Goal: Task Accomplishment & Management: Use online tool/utility

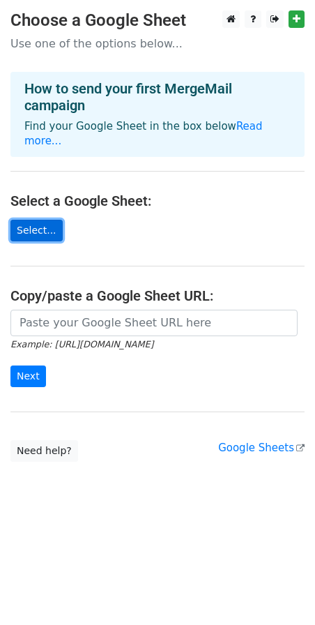
click at [27, 220] on link "Select..." at bounding box center [36, 231] width 52 height 22
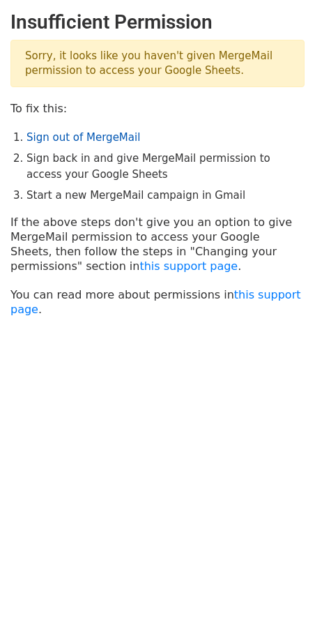
click at [98, 135] on link "Sign out of MergeMail" at bounding box center [84, 137] width 114 height 13
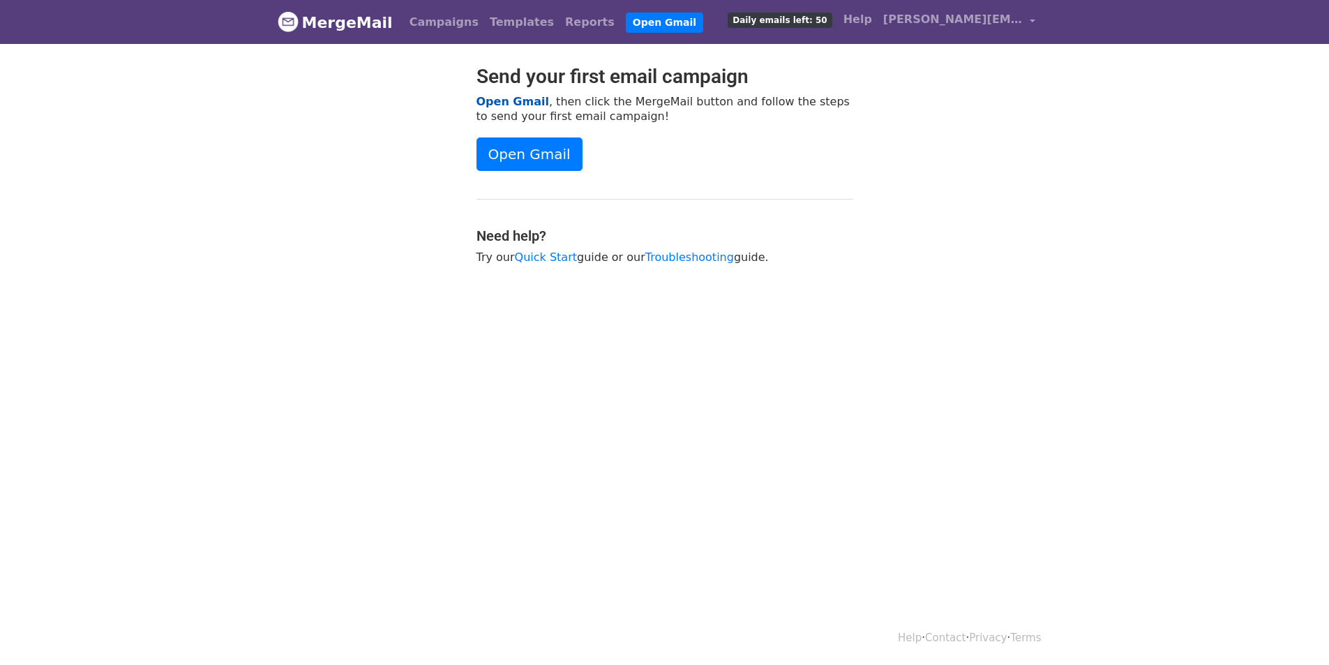
click at [521, 99] on link "Open Gmail" at bounding box center [512, 101] width 73 height 13
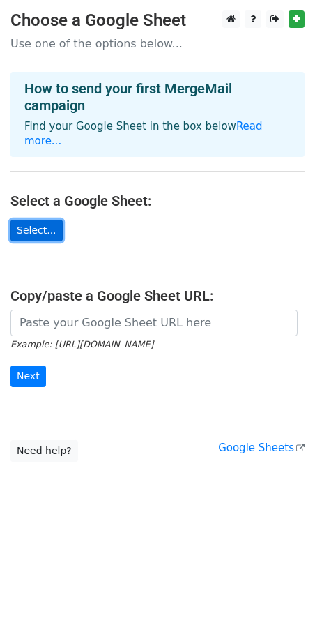
click at [27, 220] on link "Select..." at bounding box center [36, 231] width 52 height 22
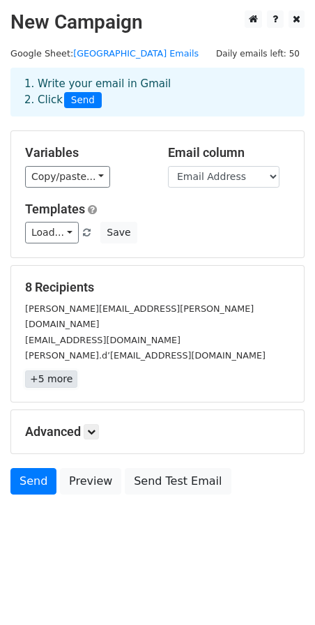
click at [64, 370] on link "+5 more" at bounding box center [51, 378] width 52 height 17
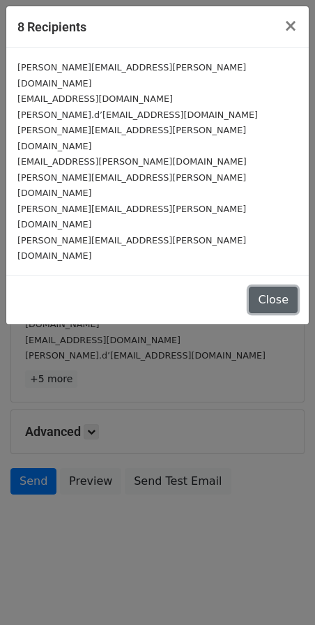
click at [285, 287] on button "Close" at bounding box center [273, 300] width 49 height 27
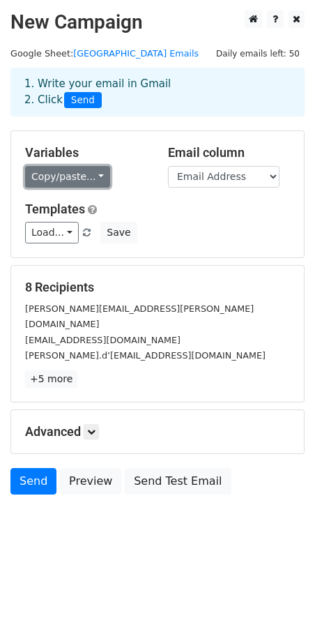
click at [92, 177] on link "Copy/paste..." at bounding box center [67, 177] width 85 height 22
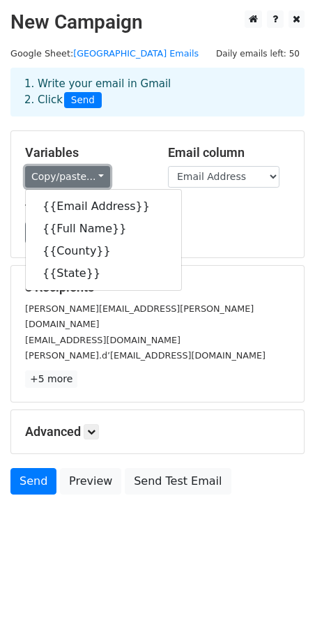
click at [92, 177] on link "Copy/paste..." at bounding box center [67, 177] width 85 height 22
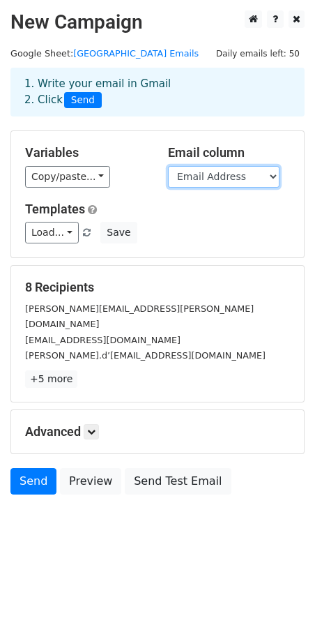
click at [241, 174] on select "Email Address Full Name County State" at bounding box center [224, 177] width 112 height 22
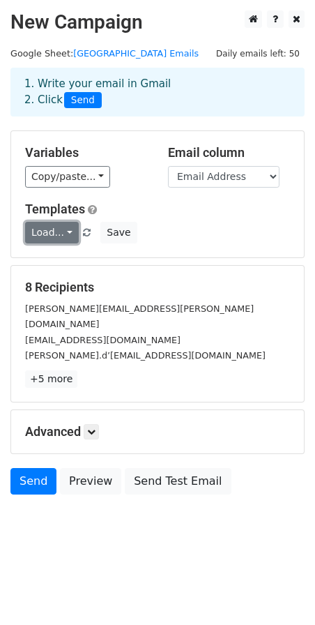
click at [59, 235] on link "Load..." at bounding box center [52, 233] width 54 height 22
click at [59, 231] on link "Load..." at bounding box center [52, 233] width 54 height 22
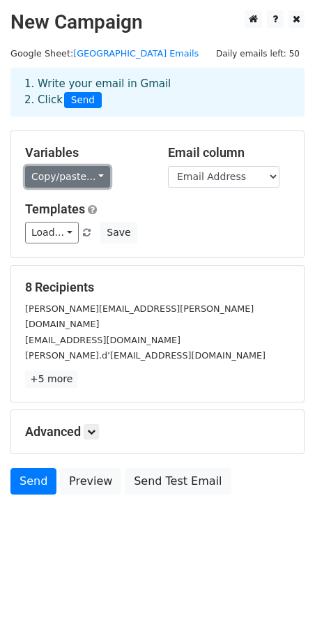
click at [88, 172] on link "Copy/paste..." at bounding box center [67, 177] width 85 height 22
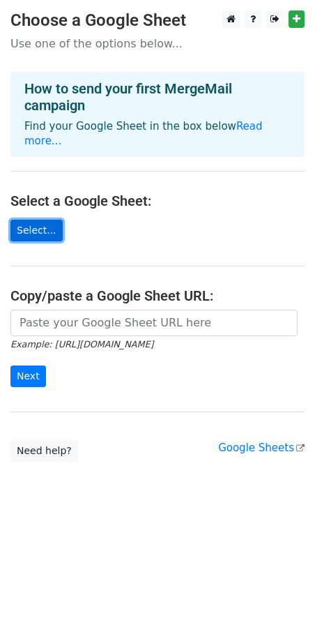
click at [28, 220] on link "Select..." at bounding box center [36, 231] width 52 height 22
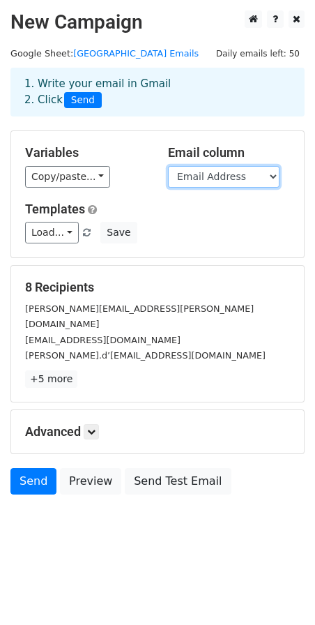
click at [220, 182] on select "Email Address Full Name County State" at bounding box center [224, 177] width 112 height 22
click at [222, 179] on select "Email Address Full Name County State" at bounding box center [224, 177] width 112 height 22
click at [207, 176] on select "Email Address Full Name County State" at bounding box center [224, 177] width 112 height 22
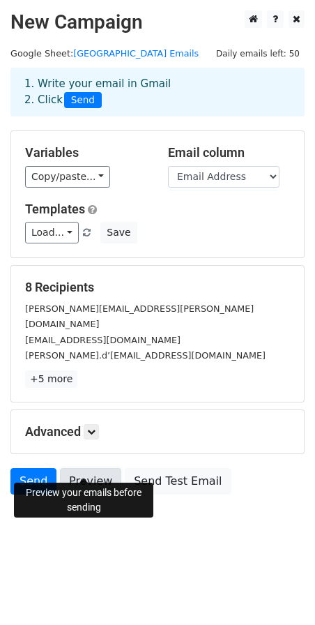
click at [91, 468] on link "Preview" at bounding box center [90, 481] width 61 height 27
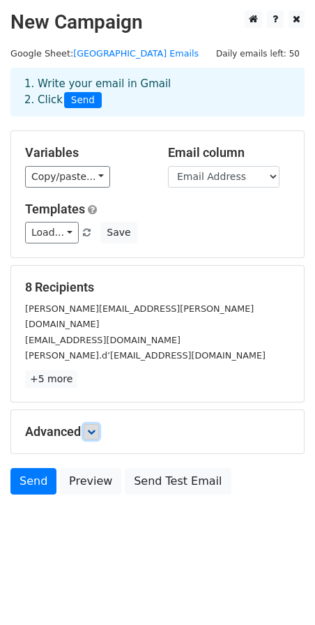
click at [96, 428] on icon at bounding box center [91, 432] width 8 height 8
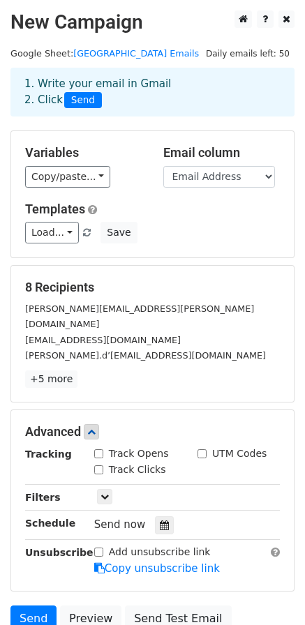
click at [100, 449] on input "Track Opens" at bounding box center [98, 453] width 9 height 9
checkbox input "true"
click at [101, 492] on icon at bounding box center [104, 496] width 8 height 8
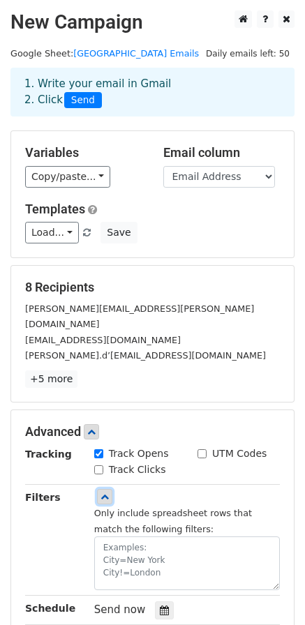
click at [104, 492] on icon at bounding box center [104, 496] width 8 height 8
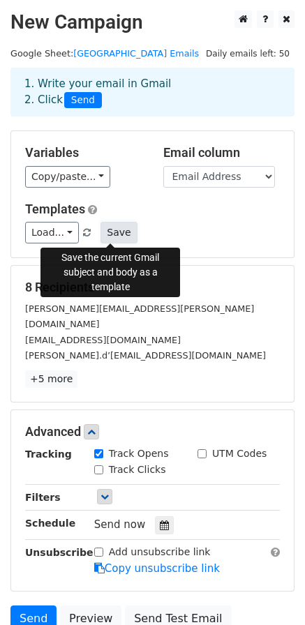
click at [109, 229] on button "Save" at bounding box center [118, 233] width 36 height 22
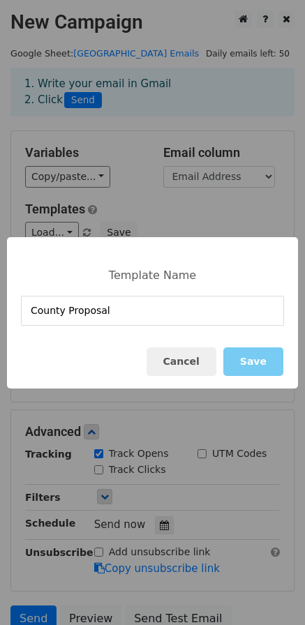
type input "County Proposal"
click at [259, 364] on button "Save" at bounding box center [253, 361] width 60 height 29
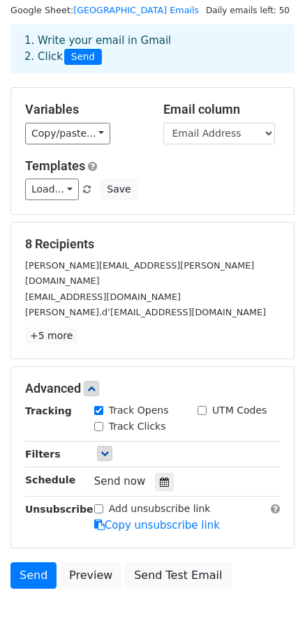
scroll to position [109, 0]
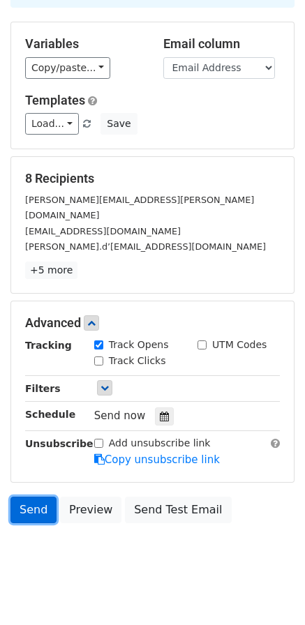
click at [38, 497] on link "Send" at bounding box center [33, 510] width 46 height 27
click at [26, 531] on body "New Campaign Daily emails left: 50 Google Sheet: Erie County Emails 1. Write yo…" at bounding box center [152, 244] width 305 height 684
click at [41, 497] on link "Send" at bounding box center [33, 510] width 46 height 27
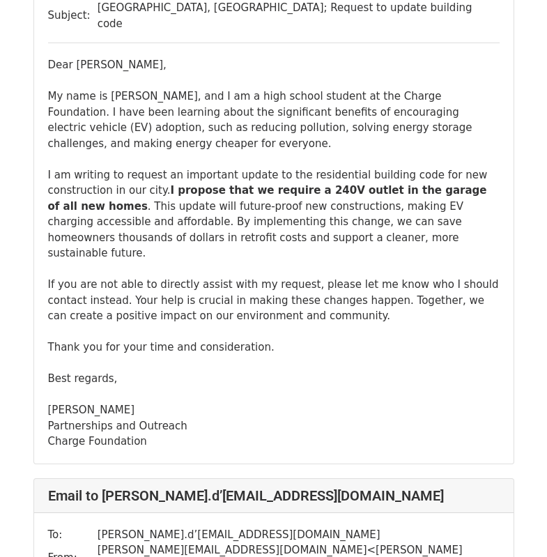
scroll to position [1046, 0]
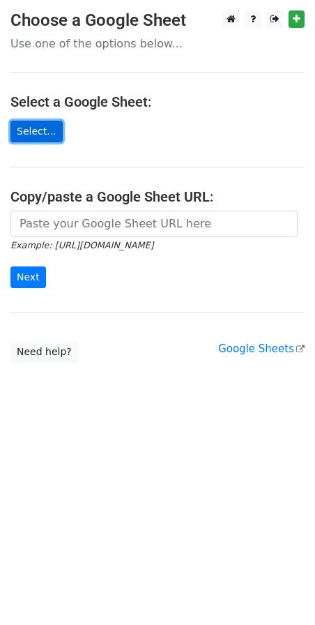
click at [36, 131] on link "Select..." at bounding box center [36, 132] width 52 height 22
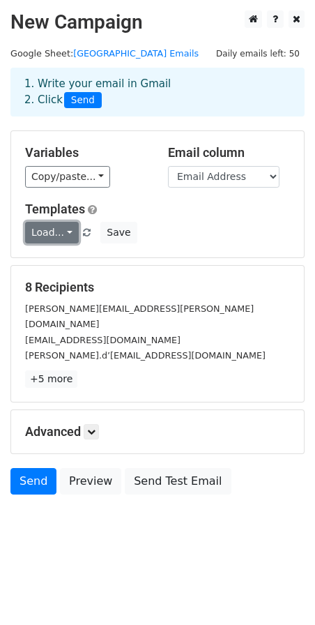
click at [63, 229] on link "Load..." at bounding box center [52, 233] width 54 height 22
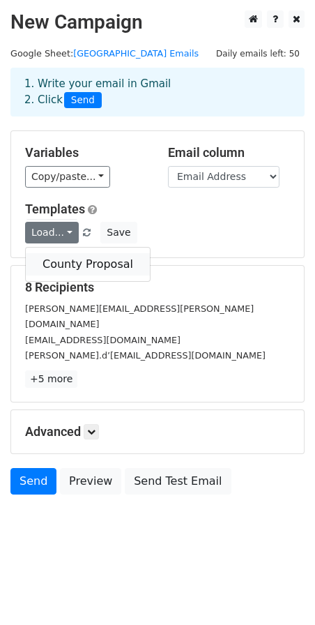
click at [67, 259] on link "County Proposal" at bounding box center [88, 264] width 124 height 22
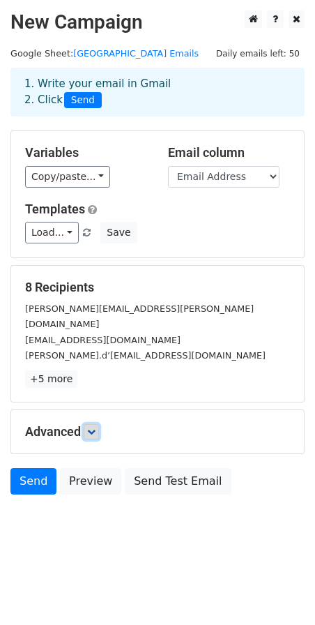
click at [96, 428] on icon at bounding box center [91, 432] width 8 height 8
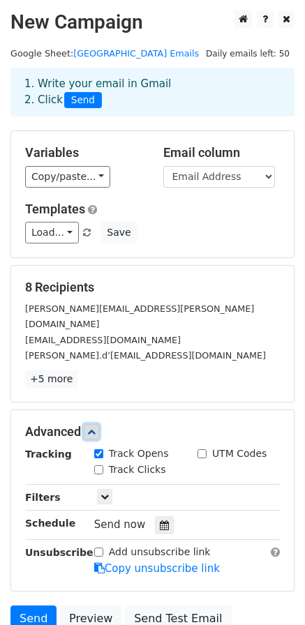
click at [96, 428] on icon at bounding box center [91, 432] width 8 height 8
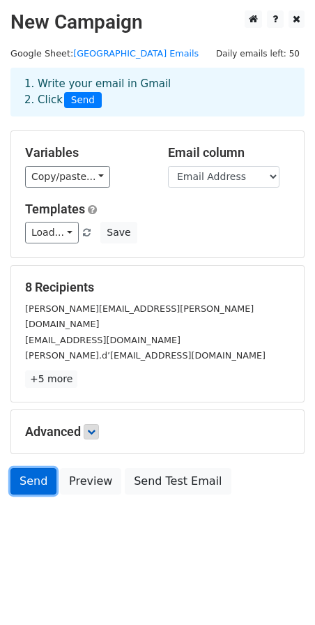
click at [35, 469] on link "Send" at bounding box center [33, 481] width 46 height 27
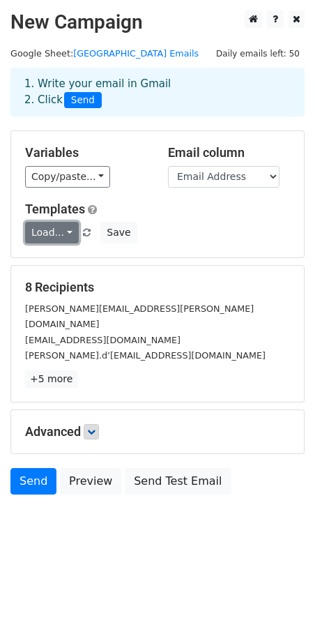
click at [62, 231] on link "Load..." at bounding box center [52, 233] width 54 height 22
click at [61, 224] on link "Load..." at bounding box center [52, 233] width 54 height 22
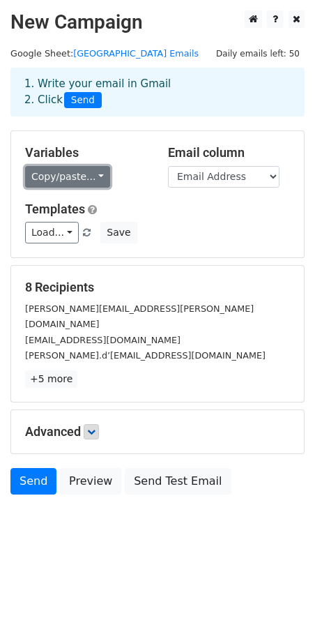
click at [65, 180] on link "Copy/paste..." at bounding box center [67, 177] width 85 height 22
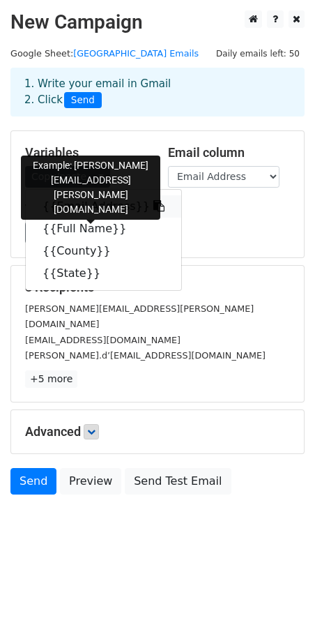
click at [96, 203] on link "{{Email Address}}" at bounding box center [104, 206] width 156 height 22
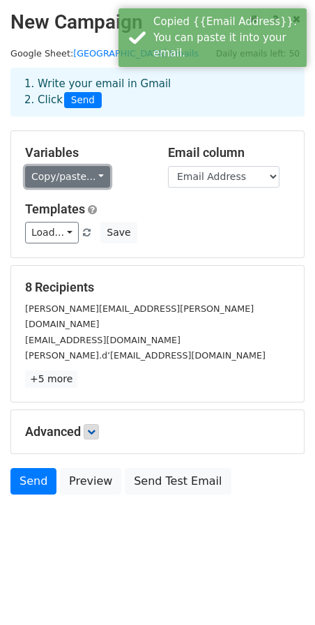
click at [78, 172] on link "Copy/paste..." at bounding box center [67, 177] width 85 height 22
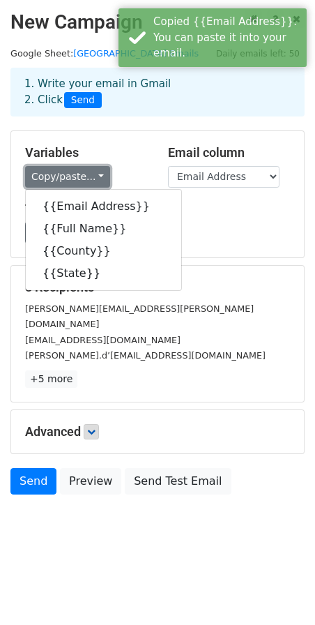
click at [71, 169] on link "Copy/paste..." at bounding box center [67, 177] width 85 height 22
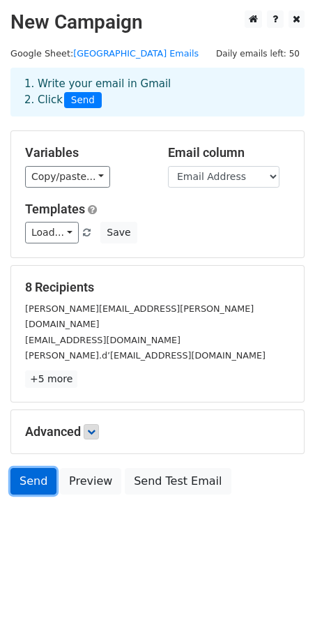
click at [29, 468] on link "Send" at bounding box center [33, 481] width 46 height 27
click at [79, 424] on h5 "Advanced" at bounding box center [157, 431] width 265 height 15
click at [89, 424] on link at bounding box center [91, 431] width 15 height 15
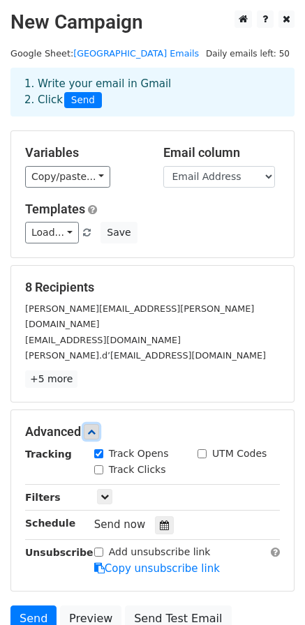
click at [89, 424] on link at bounding box center [91, 431] width 15 height 15
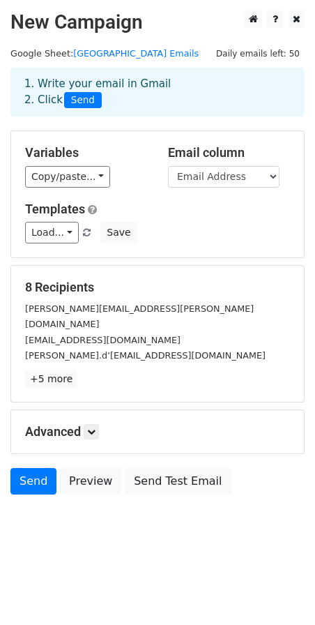
click at [71, 102] on span "Send" at bounding box center [83, 100] width 38 height 17
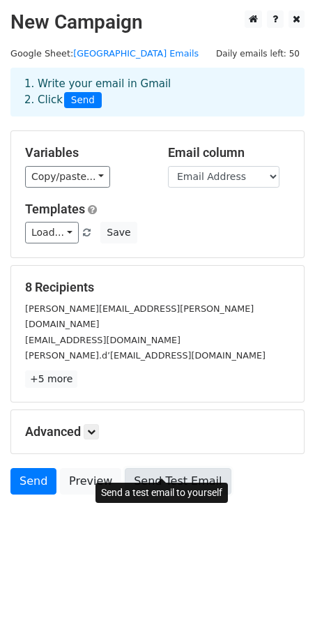
click at [143, 468] on link "Send Test Email" at bounding box center [178, 481] width 106 height 27
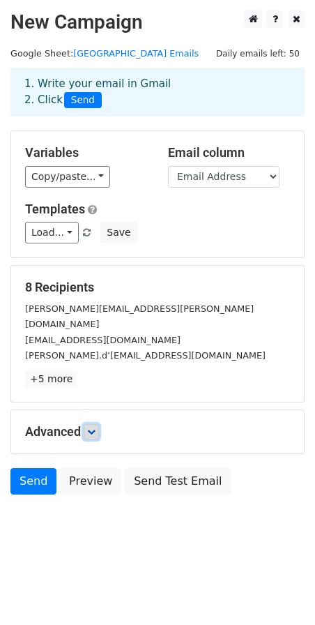
click at [92, 424] on link at bounding box center [91, 431] width 15 height 15
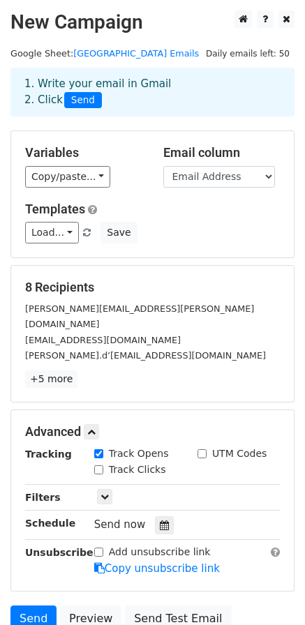
click at [97, 449] on input "Track Opens" at bounding box center [98, 453] width 9 height 9
checkbox input "false"
click at [89, 424] on link at bounding box center [91, 431] width 15 height 15
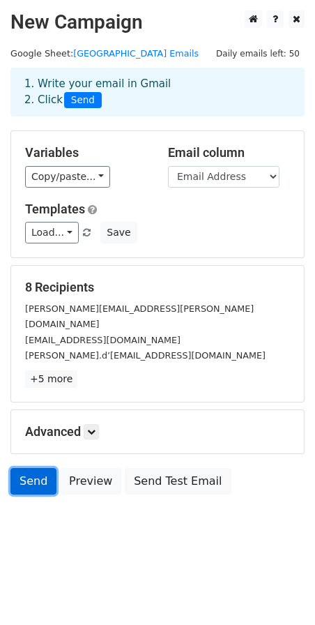
click at [33, 469] on link "Send" at bounding box center [33, 481] width 46 height 27
click at [29, 468] on link "Send" at bounding box center [33, 481] width 46 height 27
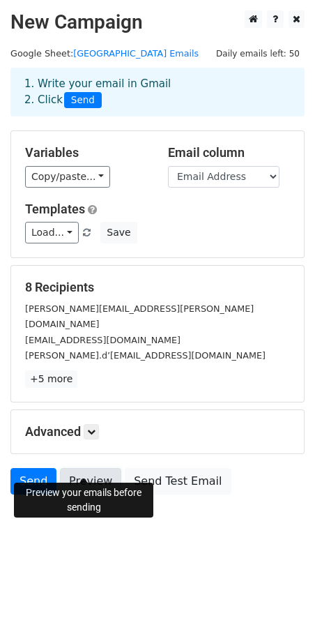
click at [79, 468] on link "Preview" at bounding box center [90, 481] width 61 height 27
